Goal: Transaction & Acquisition: Purchase product/service

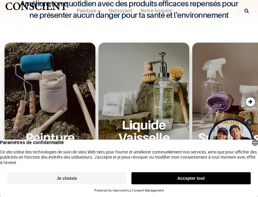
scroll to position [212, 0]
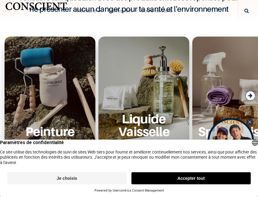
click at [250, 122] on icon "Close Tolstoy widget" at bounding box center [249, 122] width 3 height 3
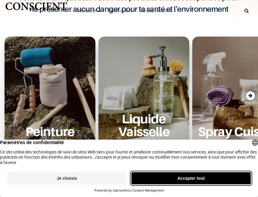
click at [186, 182] on button "Accepter tout" at bounding box center [190, 178] width 119 height 12
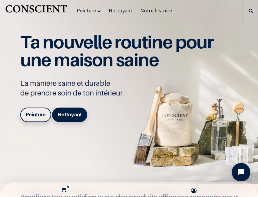
scroll to position [0, 0]
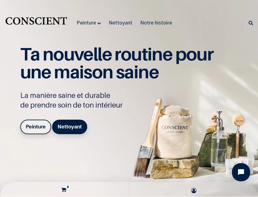
click at [36, 125] on b "Peinture" at bounding box center [36, 127] width 20 height 6
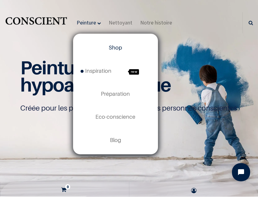
click at [114, 48] on span "Shop" at bounding box center [115, 47] width 13 height 6
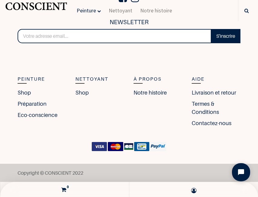
scroll to position [3628, 0]
